Goal: Task Accomplishment & Management: Use online tool/utility

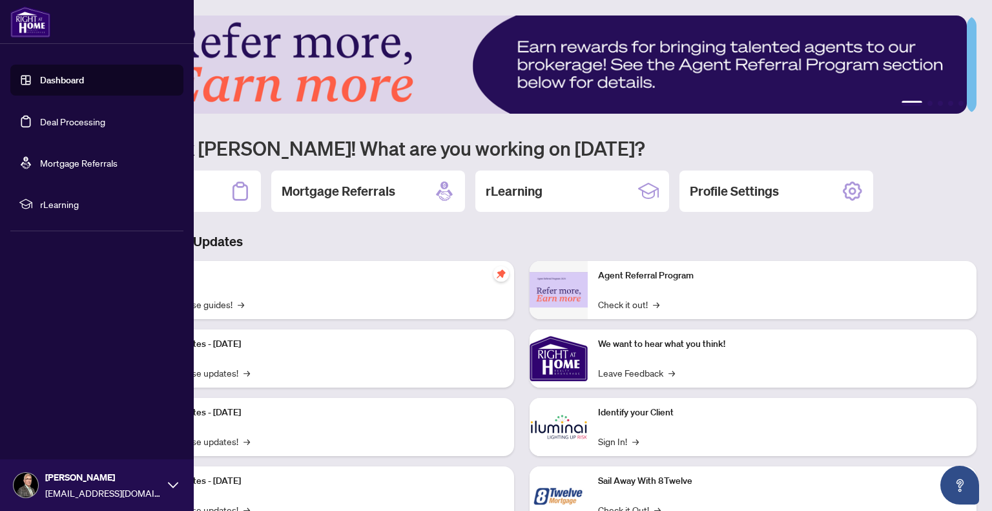
click at [54, 123] on link "Deal Processing" at bounding box center [72, 122] width 65 height 12
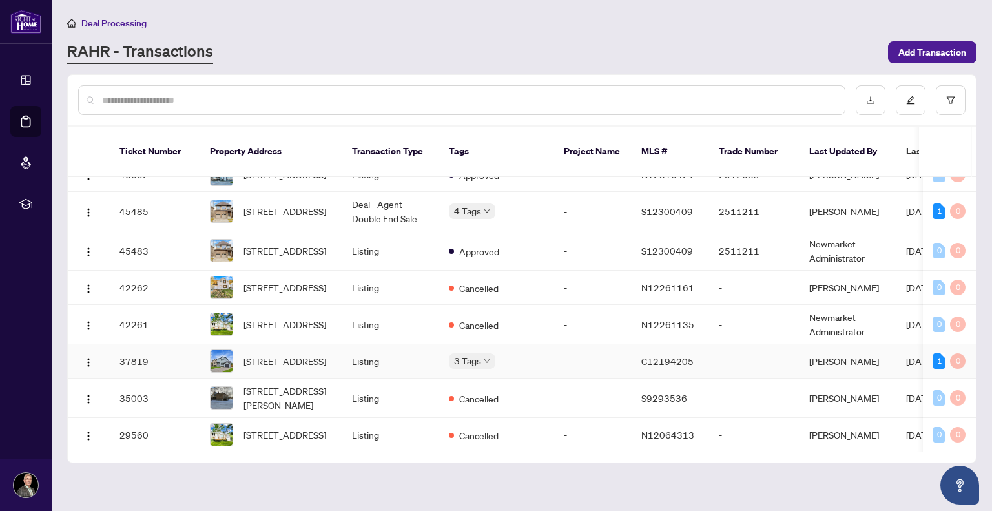
scroll to position [94, 0]
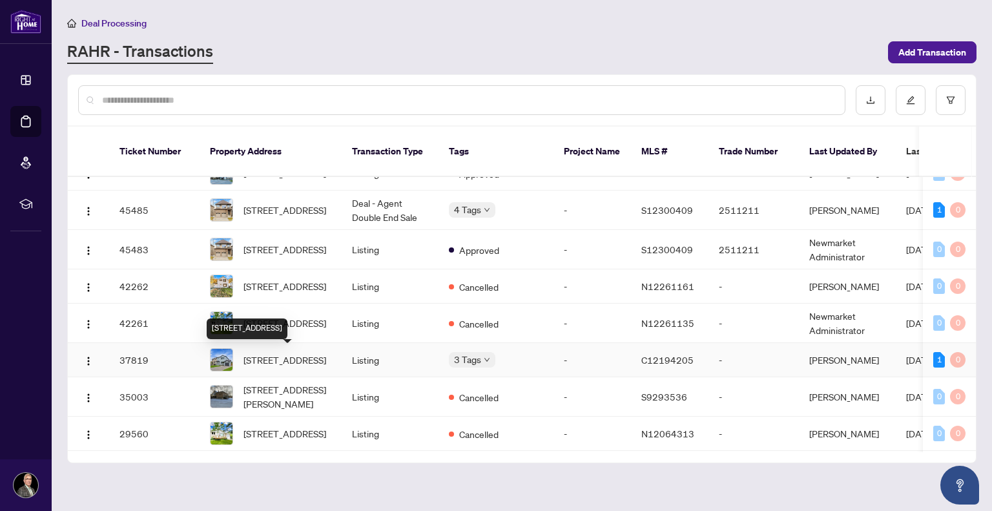
click at [297, 363] on span "[STREET_ADDRESS]" at bounding box center [284, 360] width 83 height 14
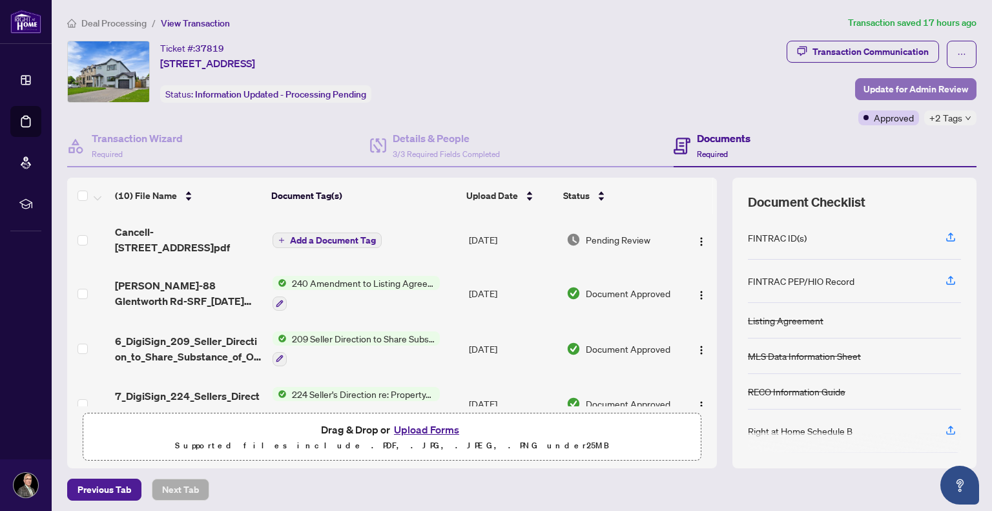
click at [893, 89] on span "Update for Admin Review" at bounding box center [915, 89] width 105 height 21
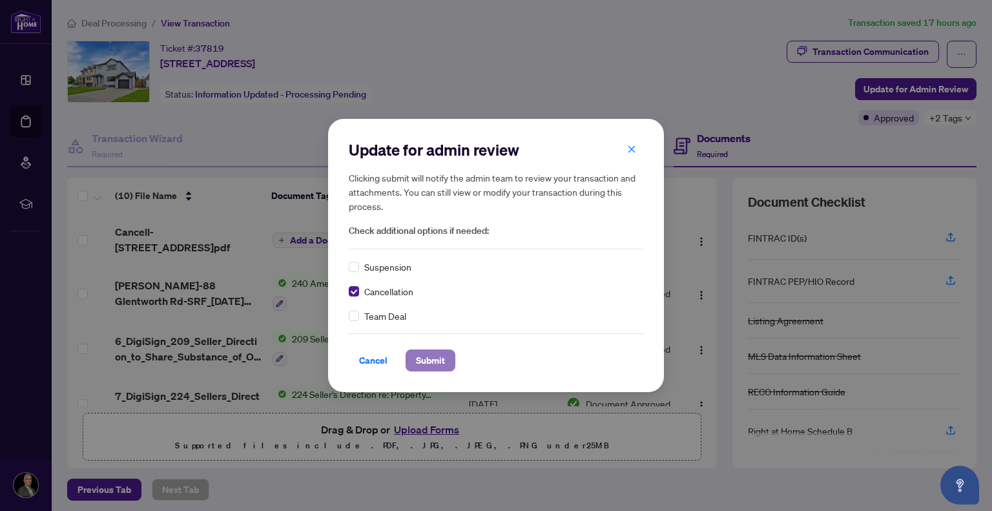
click at [441, 366] on span "Submit" at bounding box center [430, 360] width 29 height 21
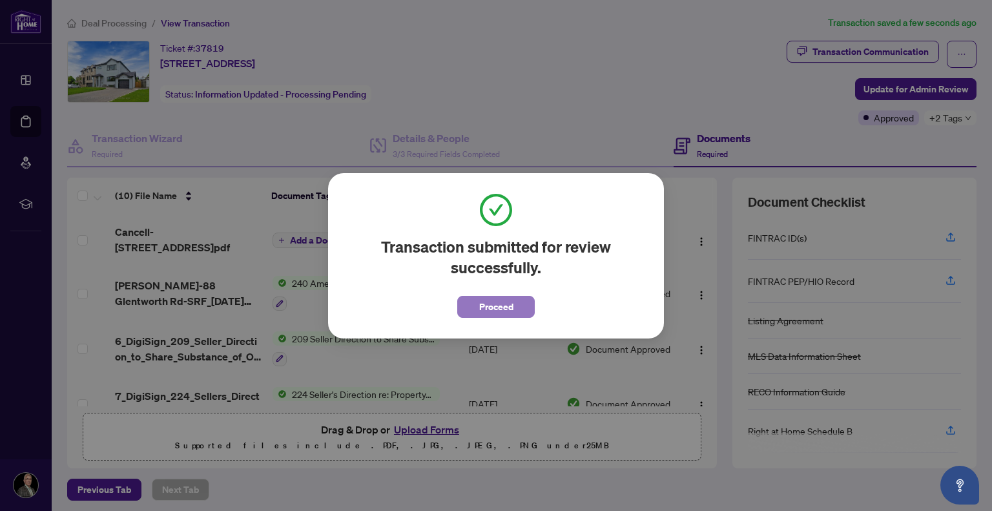
click at [483, 310] on span "Proceed" at bounding box center [496, 306] width 34 height 21
